Goal: Find specific fact: Find contact information

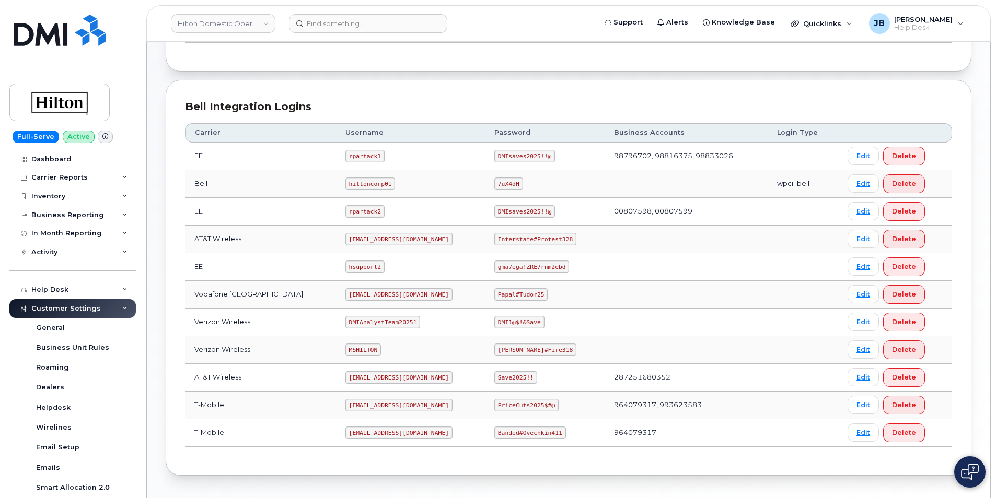
scroll to position [247, 0]
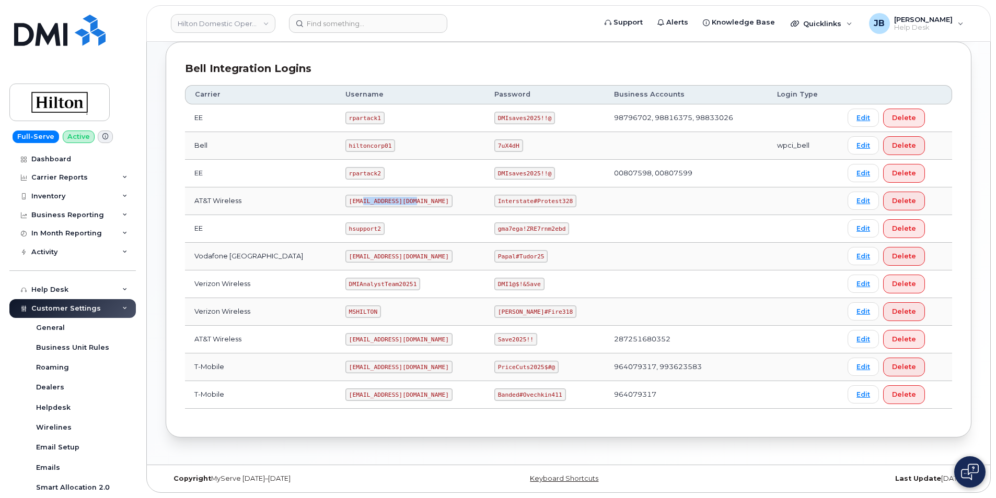
drag, startPoint x: 346, startPoint y: 202, endPoint x: 396, endPoint y: 198, distance: 50.8
click at [396, 198] on code "[EMAIL_ADDRESS][DOMAIN_NAME]" at bounding box center [398, 201] width 107 height 13
drag, startPoint x: 332, startPoint y: 340, endPoint x: 431, endPoint y: 344, distance: 98.8
click at [431, 344] on code "[EMAIL_ADDRESS][DOMAIN_NAME]" at bounding box center [398, 339] width 107 height 13
drag, startPoint x: 431, startPoint y: 344, endPoint x: 253, endPoint y: 313, distance: 180.8
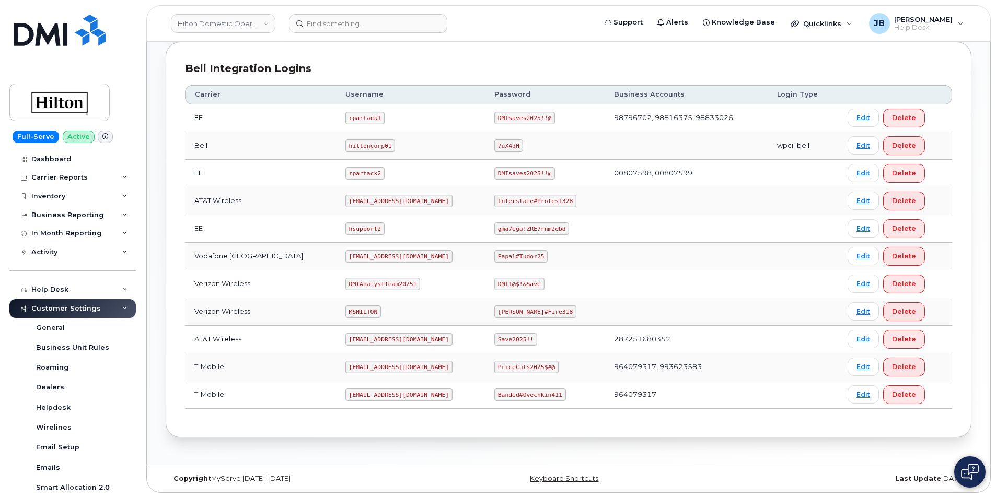
click at [244, 321] on td "Verizon Wireless" at bounding box center [260, 312] width 151 height 28
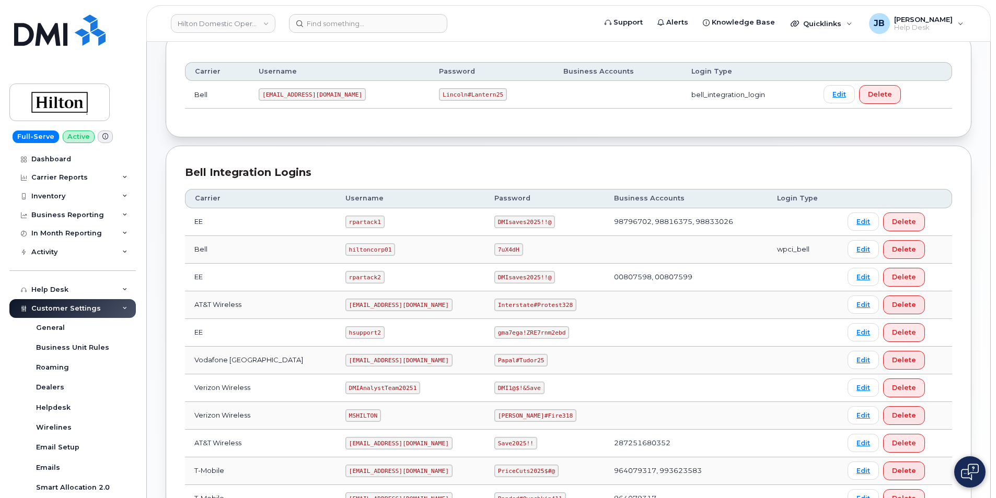
scroll to position [0, 0]
